Goal: Use online tool/utility: Utilize a website feature to perform a specific function

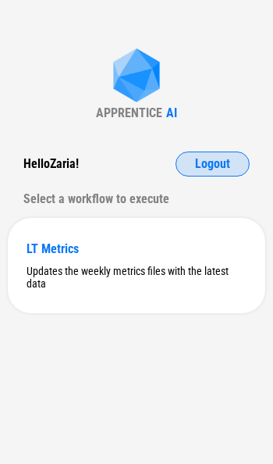
click at [210, 166] on span "Logout" at bounding box center [212, 164] width 35 height 12
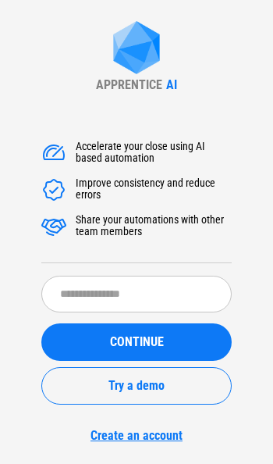
drag, startPoint x: 94, startPoint y: 126, endPoint x: 99, endPoint y: 215, distance: 88.4
click at [99, 209] on div "Accelerate your close using AI based automation Improve consistency and reduce …" at bounding box center [136, 202] width 190 height 123
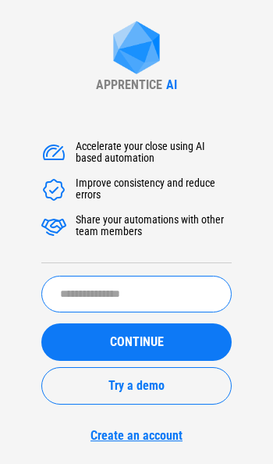
click at [110, 280] on input "text" at bounding box center [136, 294] width 190 height 37
type input "******"
click at [137, 342] on button "CONTINUE" at bounding box center [136, 341] width 190 height 37
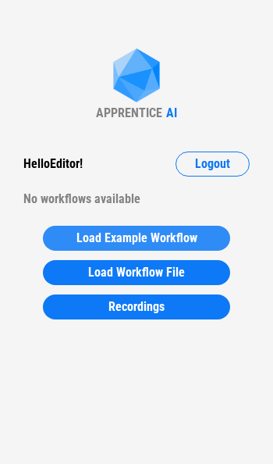
click at [139, 239] on span "Load Example Workflow" at bounding box center [137, 238] width 121 height 12
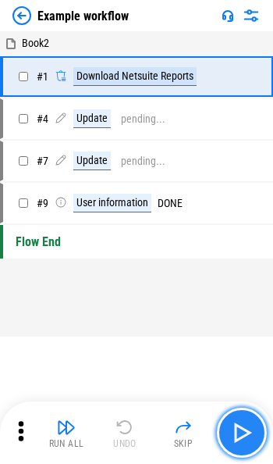
click at [251, 432] on img "button" at bounding box center [242, 432] width 25 height 25
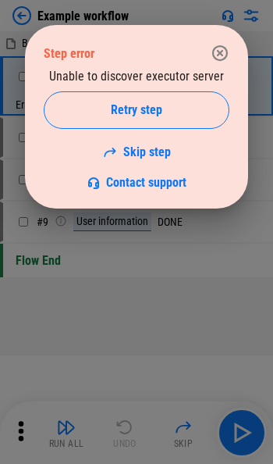
drag, startPoint x: 38, startPoint y: 146, endPoint x: 219, endPoint y: 53, distance: 202.9
click at [219, 53] on icon "button" at bounding box center [220, 53] width 19 height 19
